Goal: Register for event/course

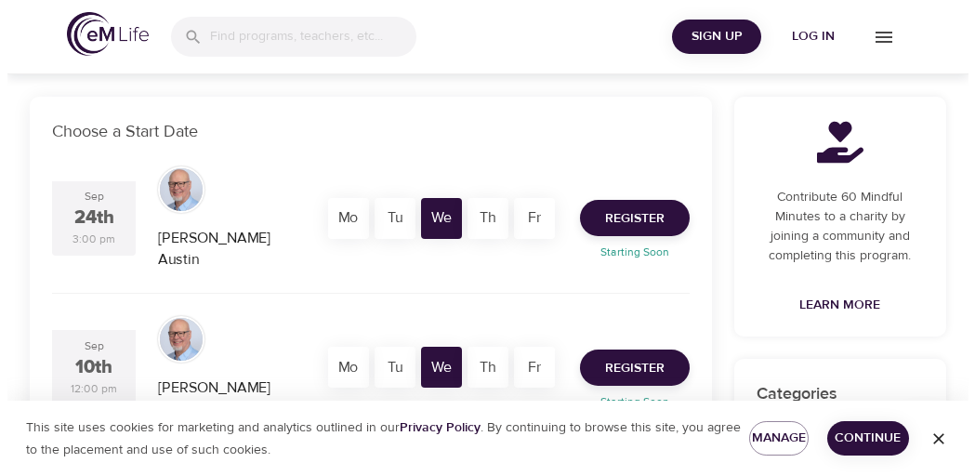
scroll to position [361, 0]
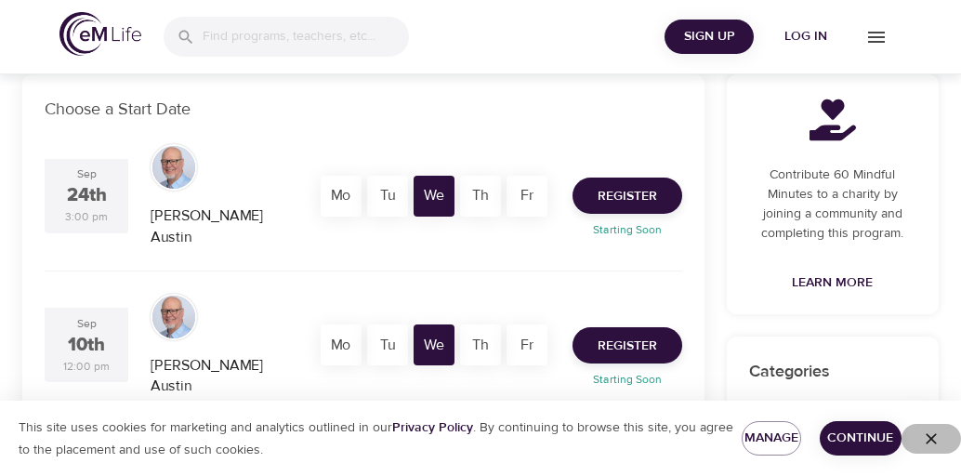
click at [932, 437] on icon "button" at bounding box center [930, 438] width 11 height 11
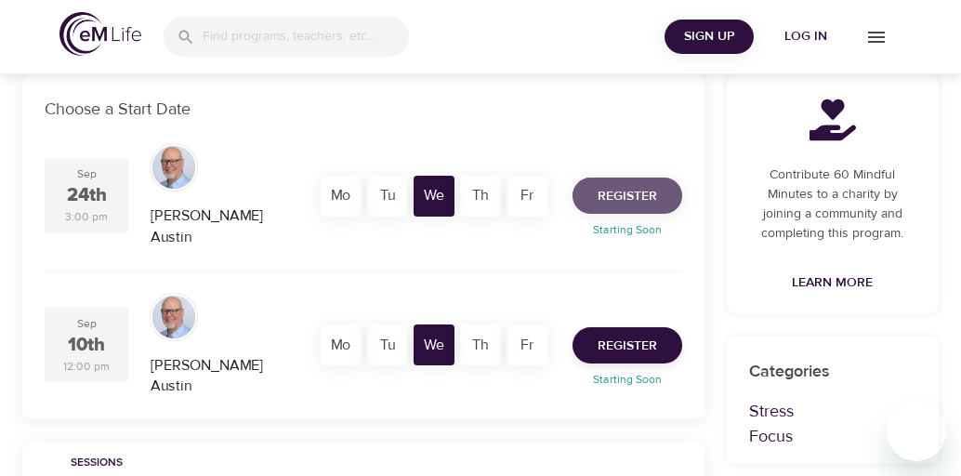
click at [621, 185] on span "Register" at bounding box center [626, 196] width 59 height 23
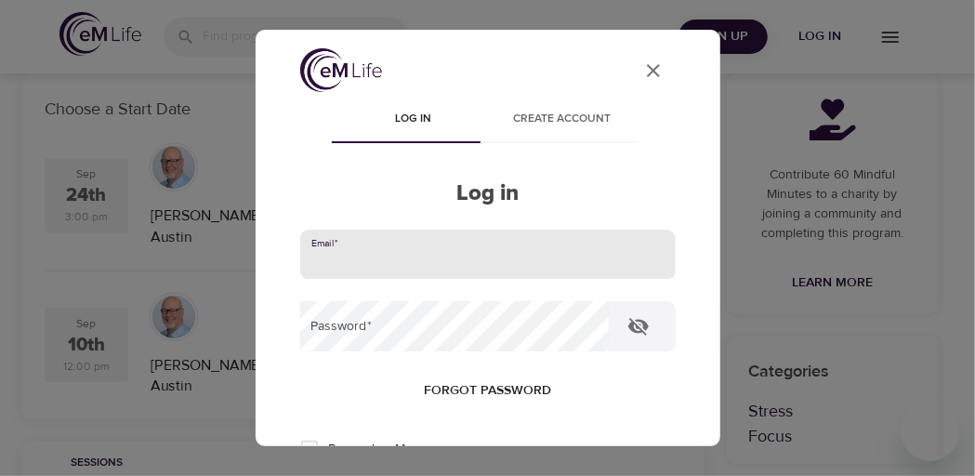
click at [386, 257] on input "email" at bounding box center [487, 255] width 375 height 50
type input "daniel.p.cooney@t-mobile.com"
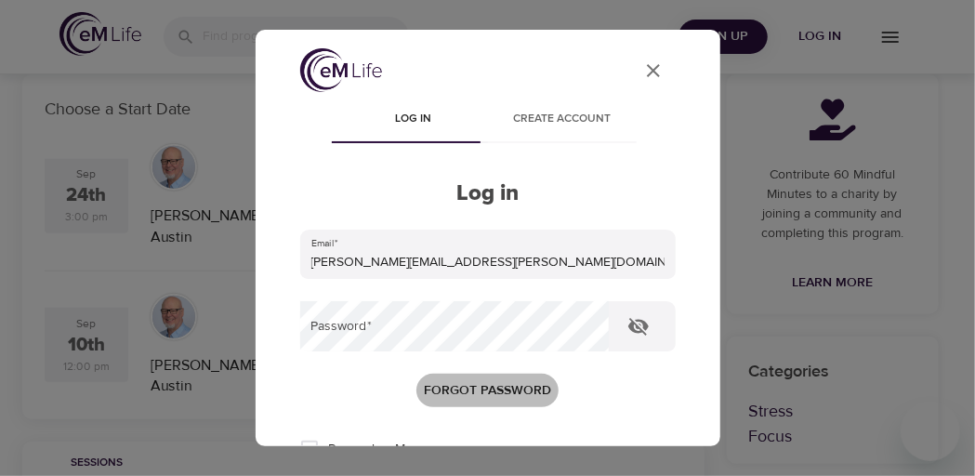
click at [479, 395] on span "Forgot password" at bounding box center [487, 390] width 127 height 23
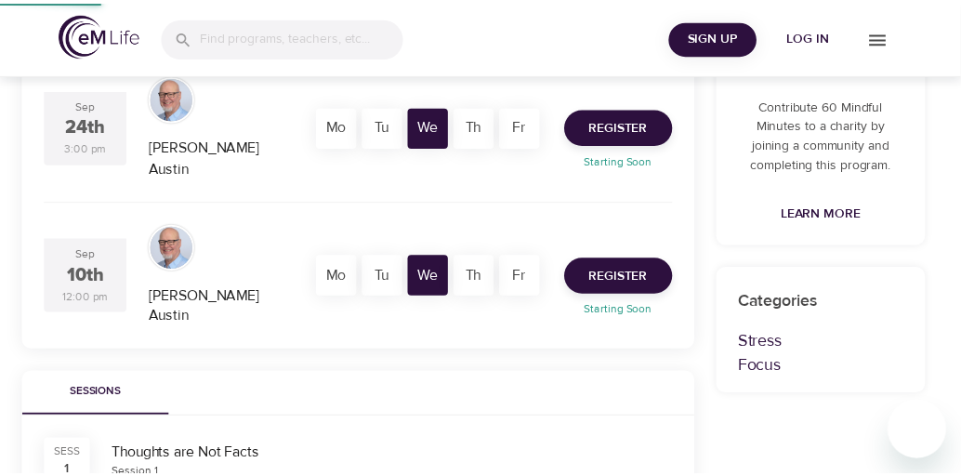
scroll to position [111, 0]
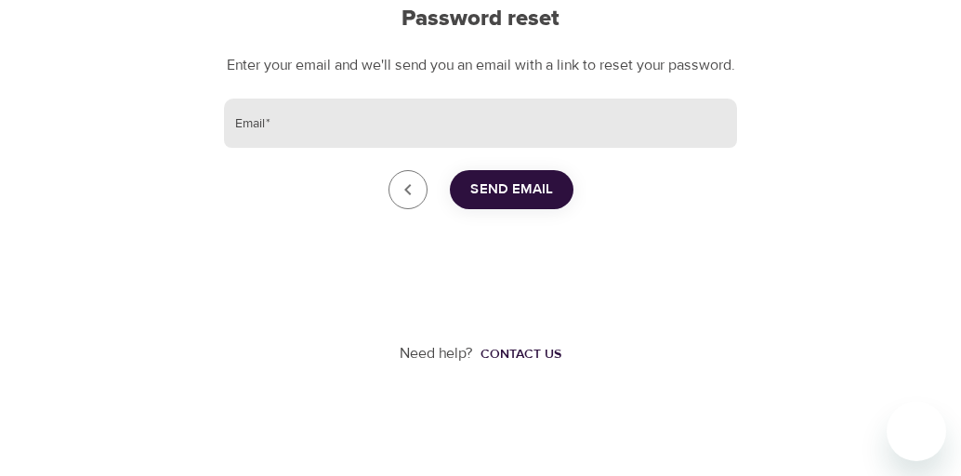
click at [333, 121] on input "Email   *" at bounding box center [480, 123] width 513 height 50
type input "daniel.p.cooney@t-mobile.com"
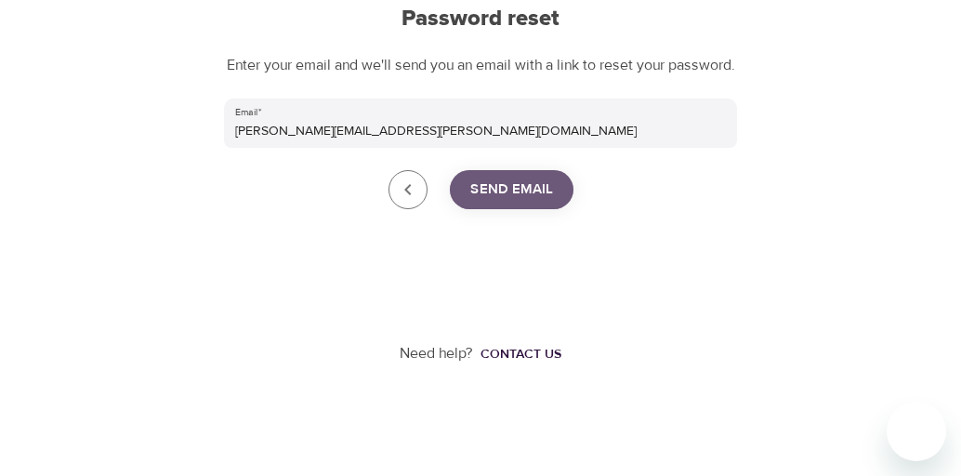
click at [504, 190] on span "Send Email" at bounding box center [511, 189] width 83 height 24
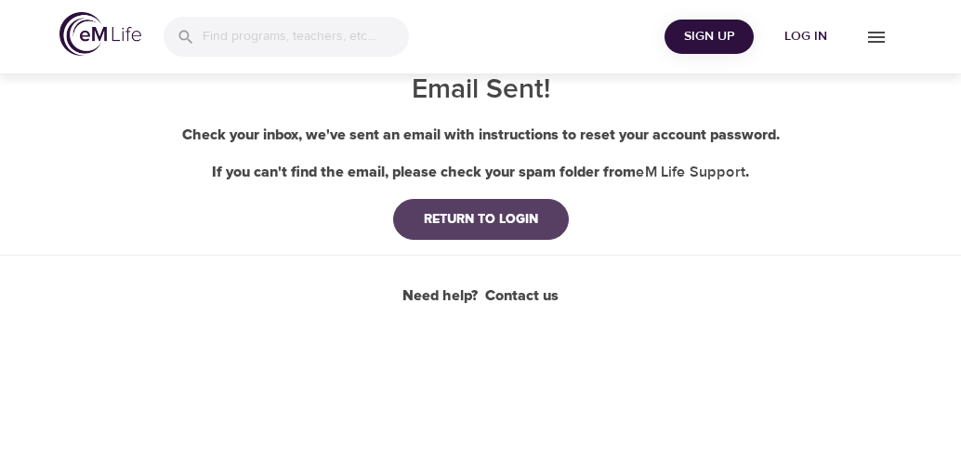
click at [488, 214] on div "RETURN TO LOGIN" at bounding box center [481, 219] width 144 height 19
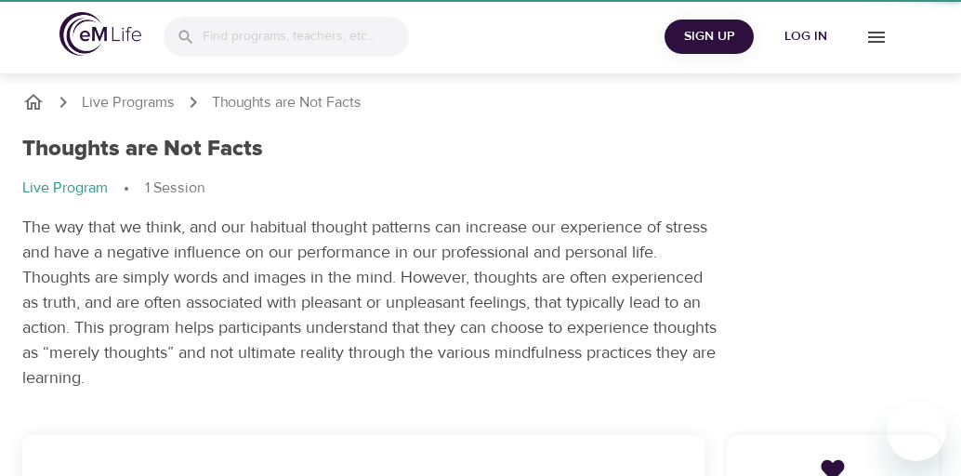
scroll to position [346, 0]
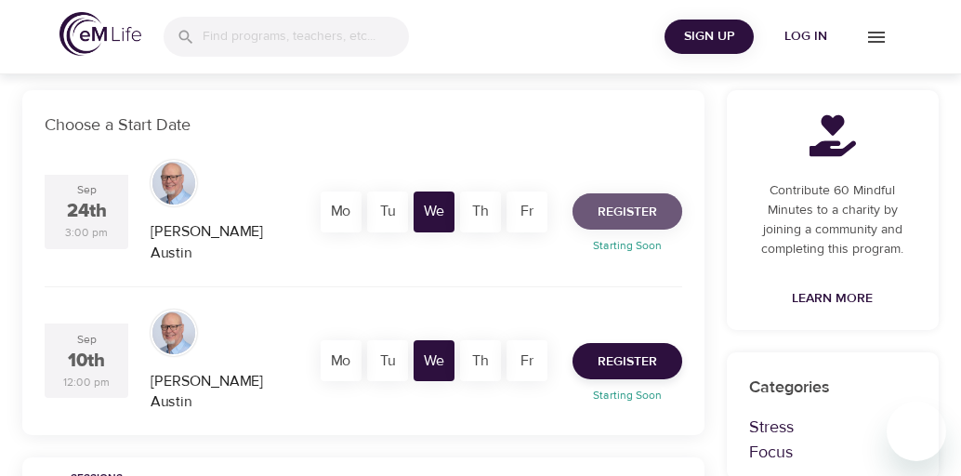
click at [619, 201] on span "Register" at bounding box center [626, 212] width 59 height 23
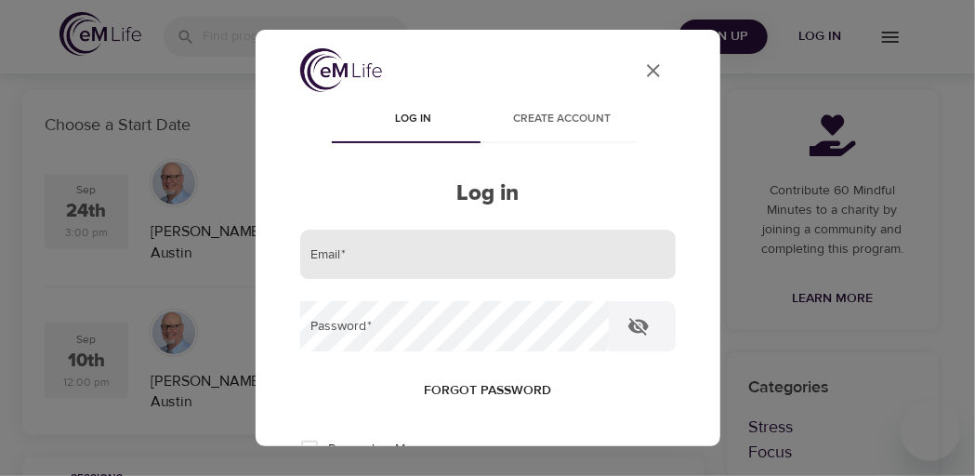
click at [377, 265] on input "email" at bounding box center [487, 255] width 375 height 50
type input "daniel.p.cooney@t-mobile.com"
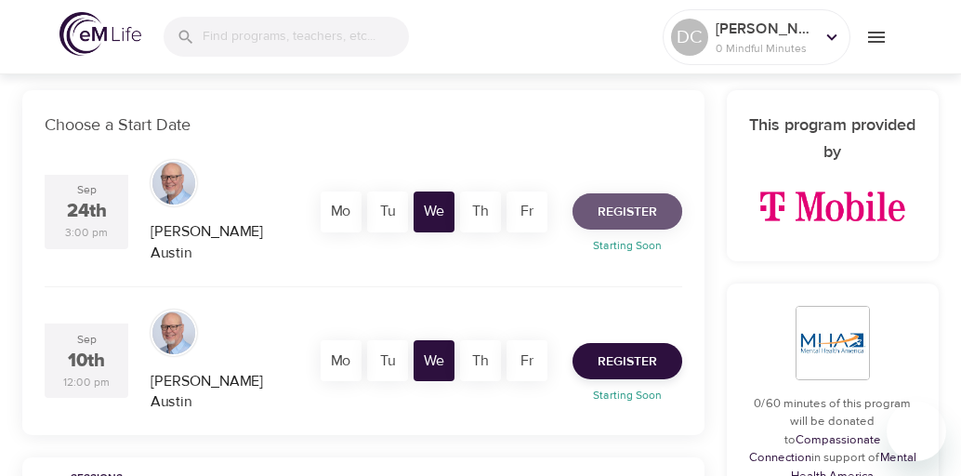
click at [615, 201] on span "Register" at bounding box center [626, 212] width 59 height 23
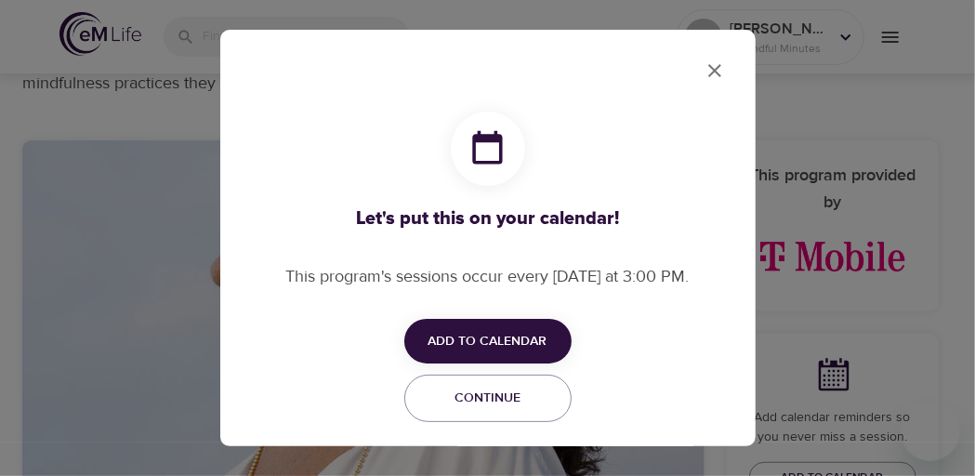
checkbox input "true"
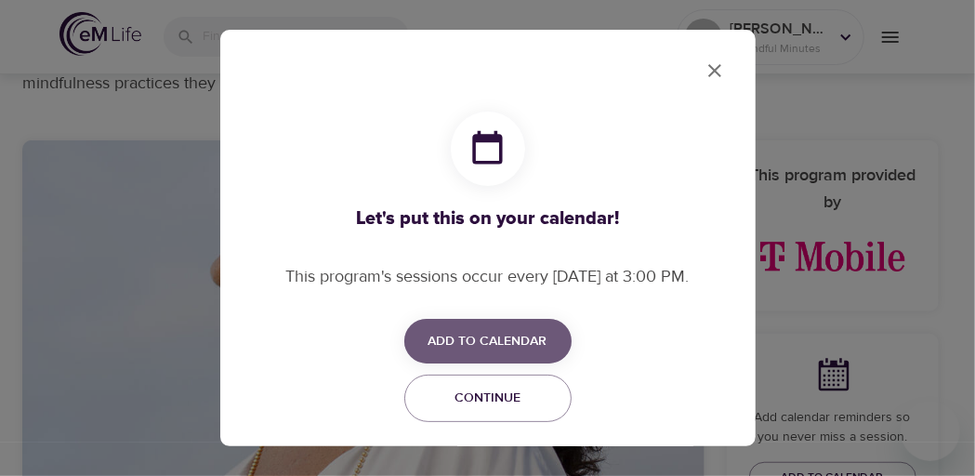
click at [473, 347] on span "Add to Calendar" at bounding box center [487, 341] width 119 height 23
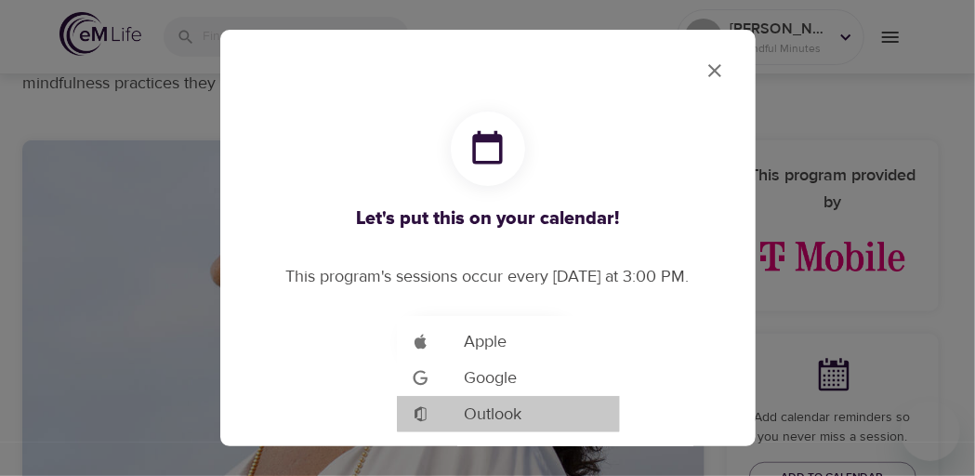
click at [494, 409] on span "Outlook" at bounding box center [493, 413] width 58 height 25
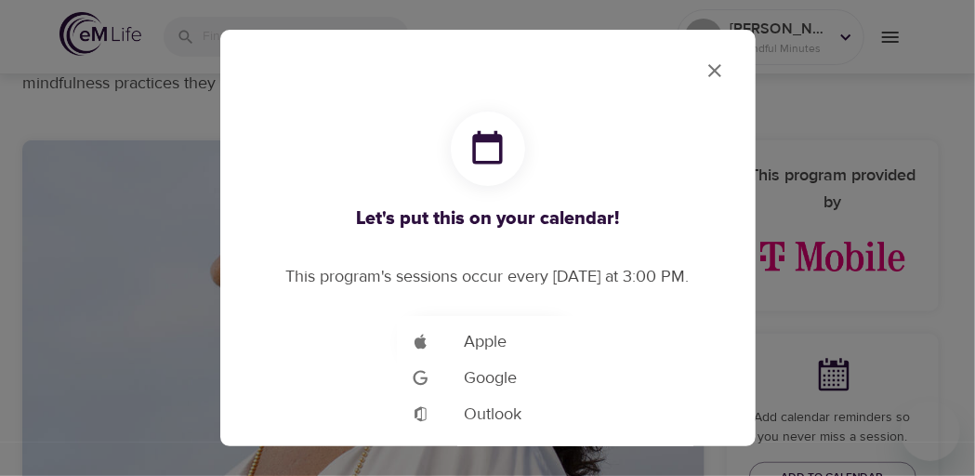
click at [482, 81] on div at bounding box center [487, 238] width 975 height 476
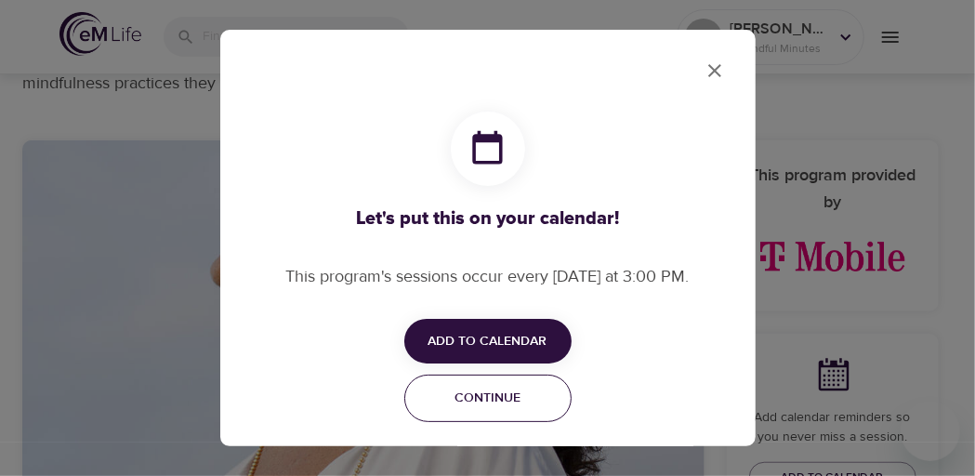
click at [474, 402] on span "Continue" at bounding box center [487, 398] width 143 height 23
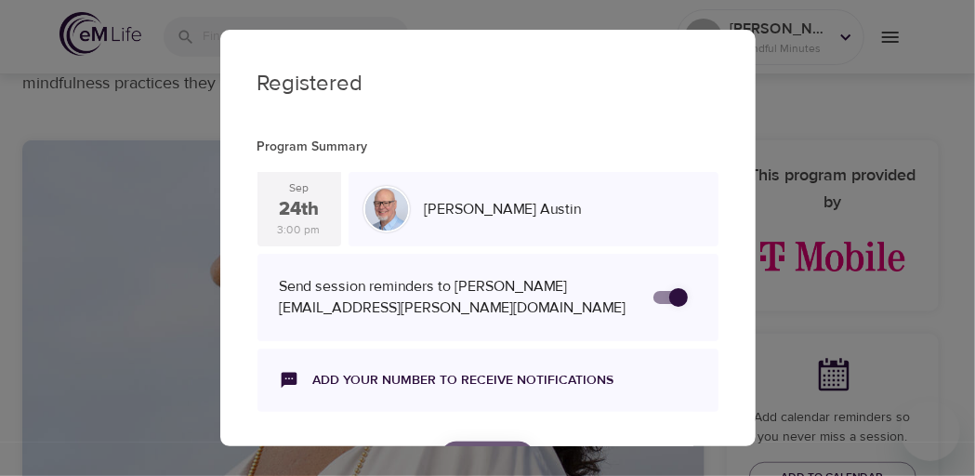
click at [490, 441] on button "Continue" at bounding box center [488, 458] width 96 height 34
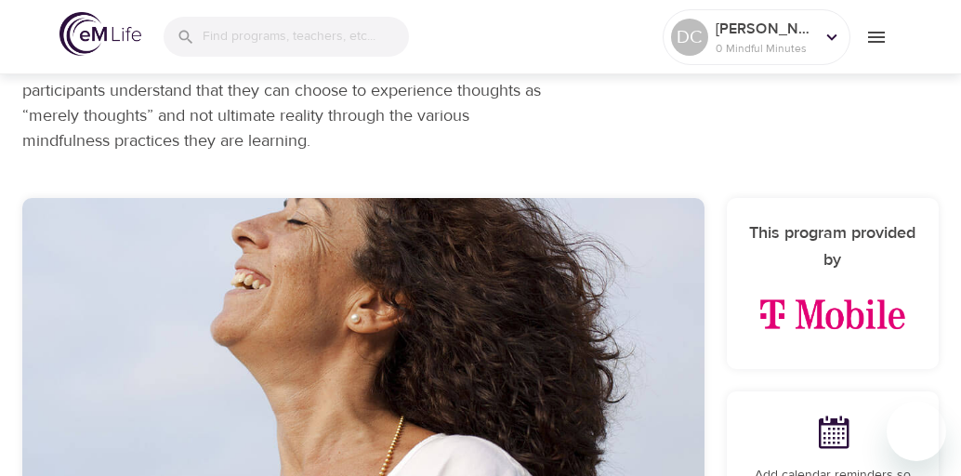
scroll to position [0, 0]
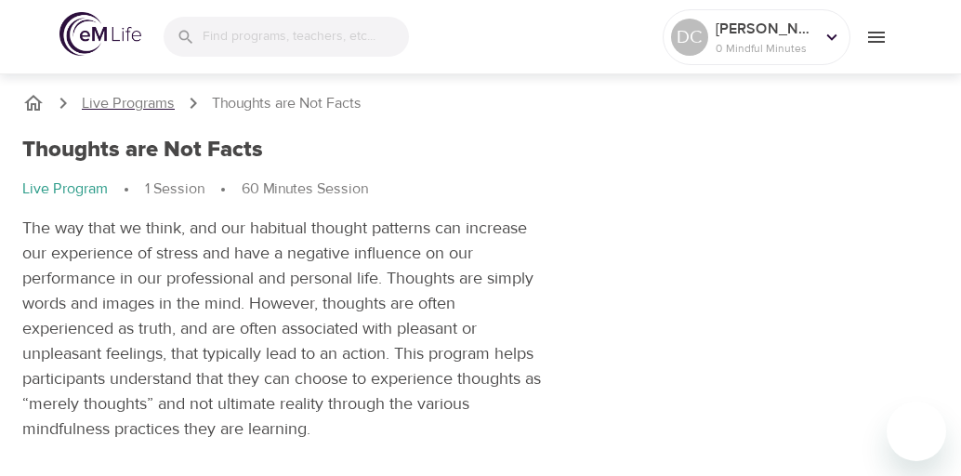
click at [151, 100] on p "Live Programs" at bounding box center [128, 103] width 93 height 21
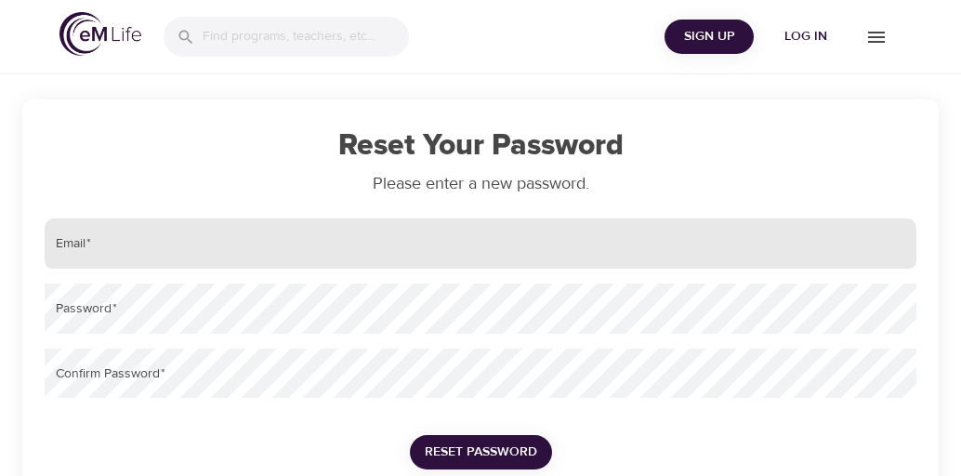
click at [180, 246] on input "email" at bounding box center [481, 243] width 872 height 50
type input "[PERSON_NAME][EMAIL_ADDRESS][PERSON_NAME][DOMAIN_NAME]"
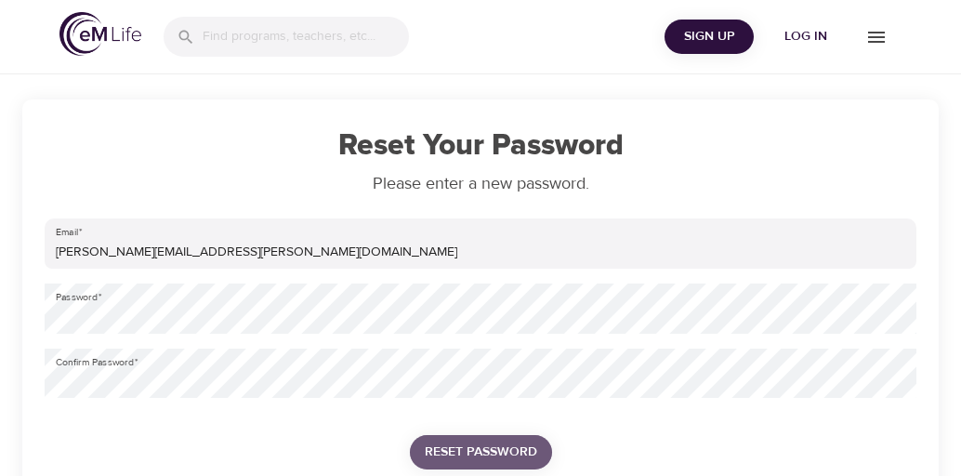
click at [472, 453] on span "Reset Password" at bounding box center [481, 451] width 112 height 23
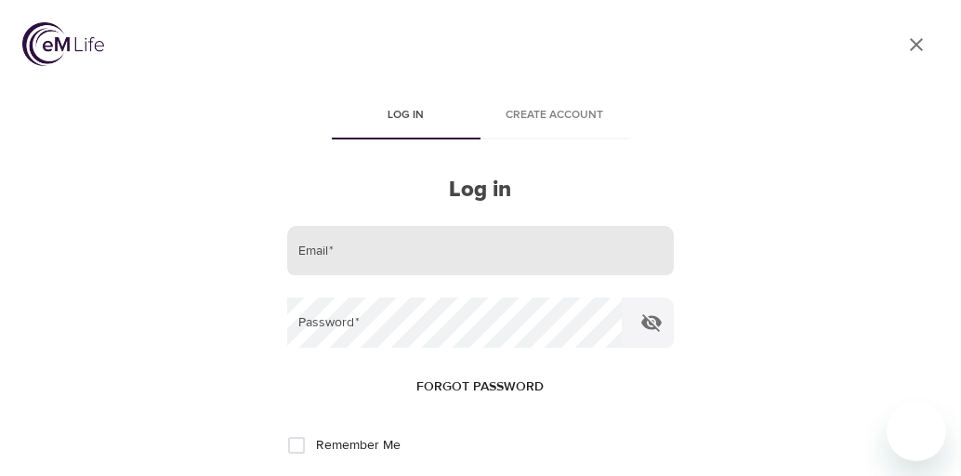
click at [353, 246] on input "email" at bounding box center [480, 251] width 387 height 50
type input "daniel.p.cooney@t-mobile.com"
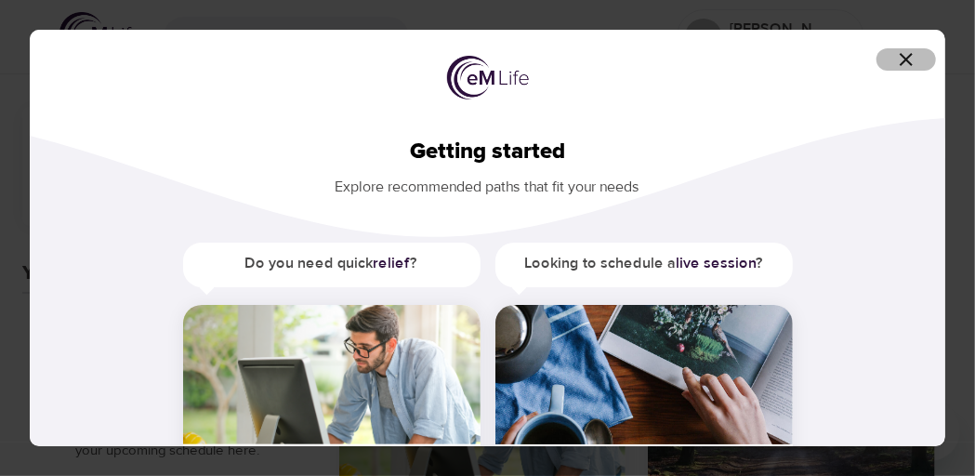
click at [909, 61] on icon "button" at bounding box center [905, 59] width 13 height 13
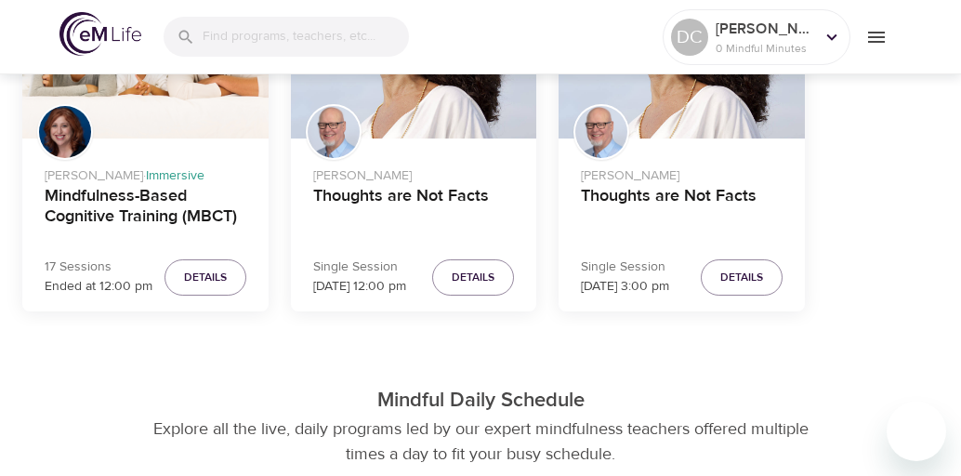
scroll to position [690, 0]
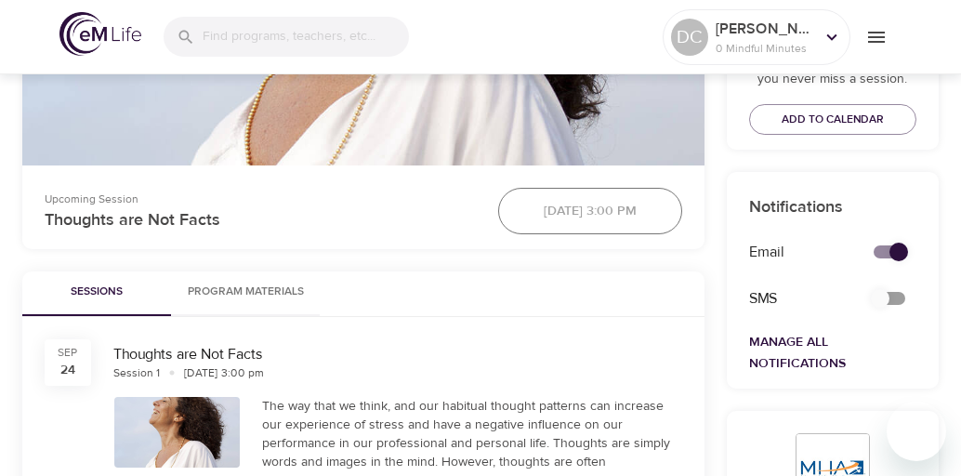
scroll to position [673, 0]
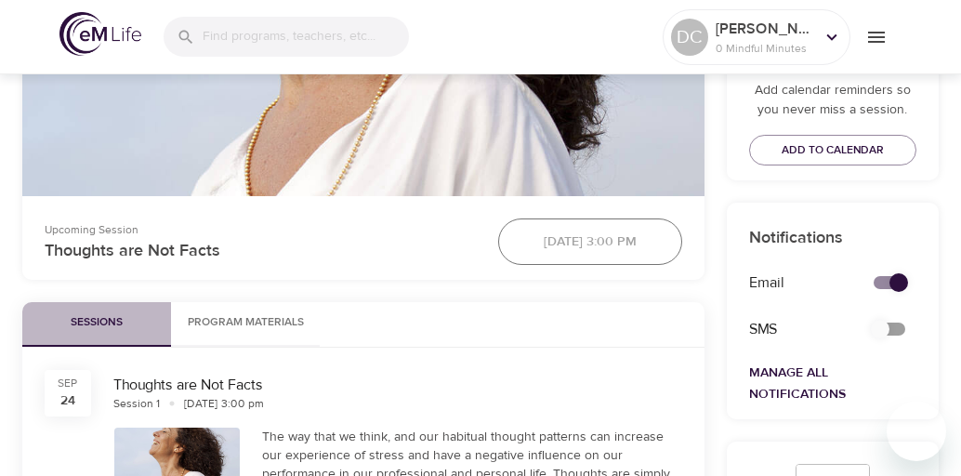
click at [106, 315] on span "Sessions" at bounding box center [96, 323] width 126 height 20
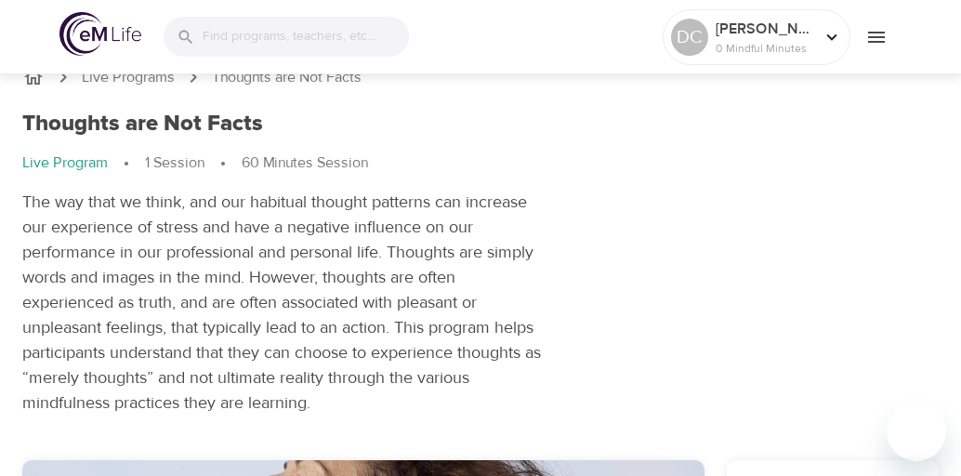
scroll to position [0, 0]
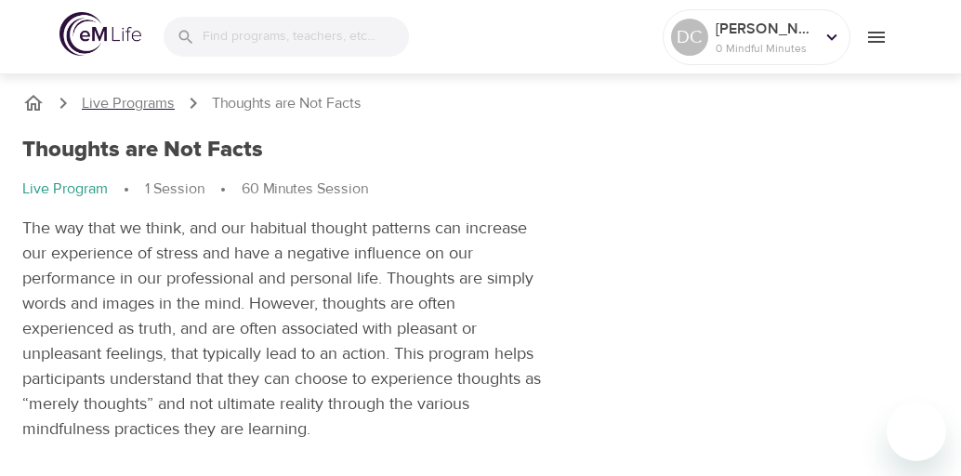
click at [152, 98] on p "Live Programs" at bounding box center [128, 103] width 93 height 21
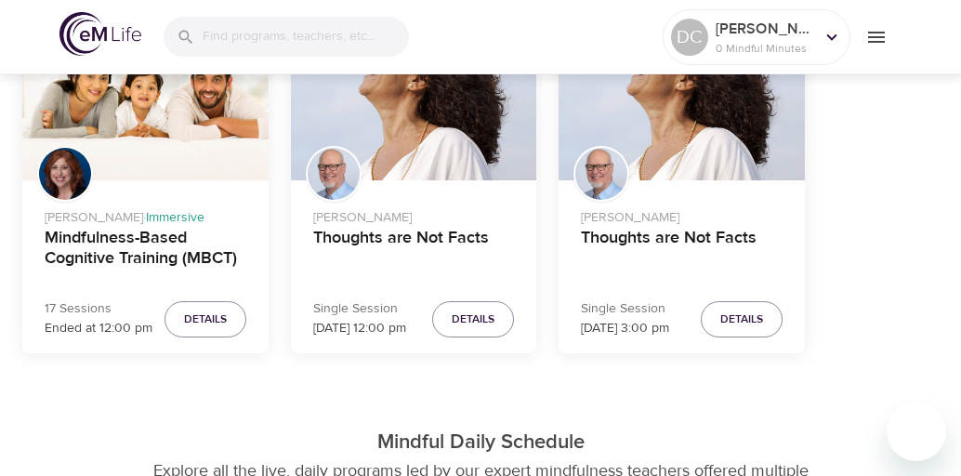
scroll to position [649, 0]
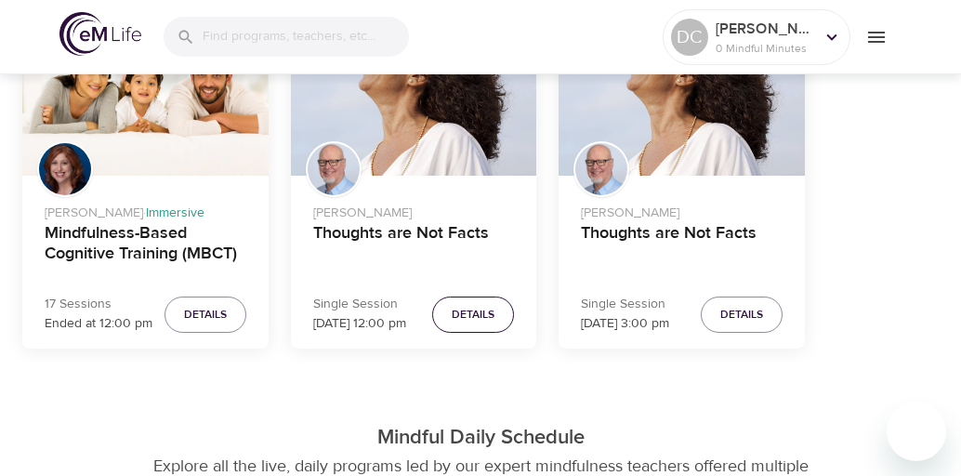
click at [465, 313] on span "Details" at bounding box center [473, 315] width 43 height 20
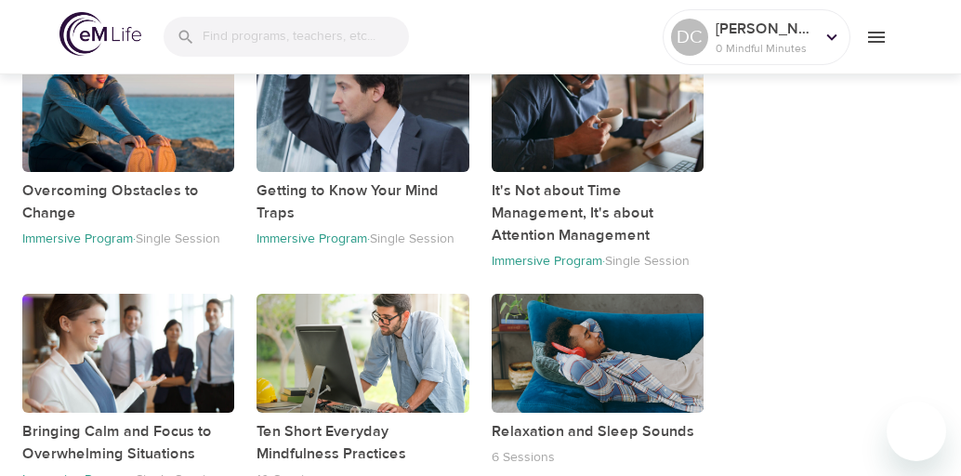
scroll to position [1609, 0]
